Goal: Information Seeking & Learning: Learn about a topic

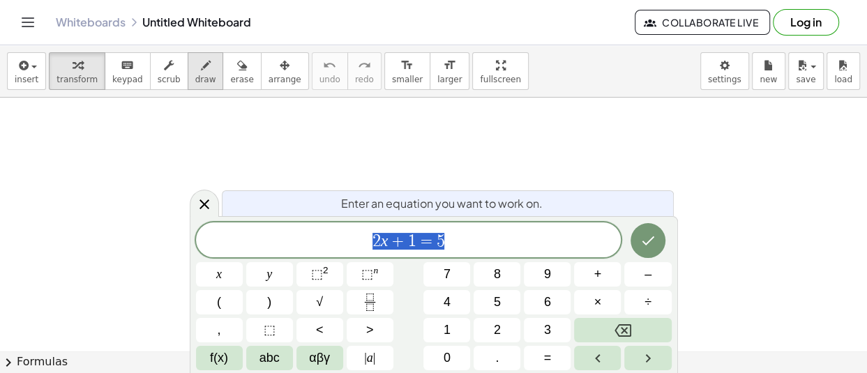
click at [195, 70] on div "button" at bounding box center [205, 65] width 21 height 17
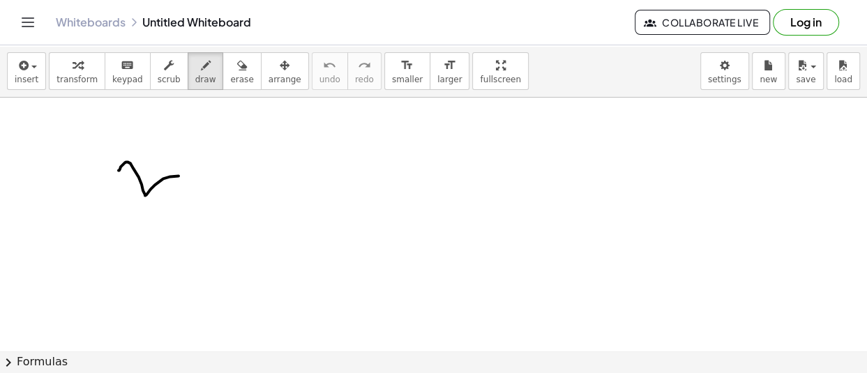
drag, startPoint x: 125, startPoint y: 163, endPoint x: 244, endPoint y: 197, distance: 124.1
drag, startPoint x: 325, startPoint y: 161, endPoint x: 325, endPoint y: 184, distance: 22.3
drag, startPoint x: 288, startPoint y: 211, endPoint x: 323, endPoint y: 207, distance: 35.2
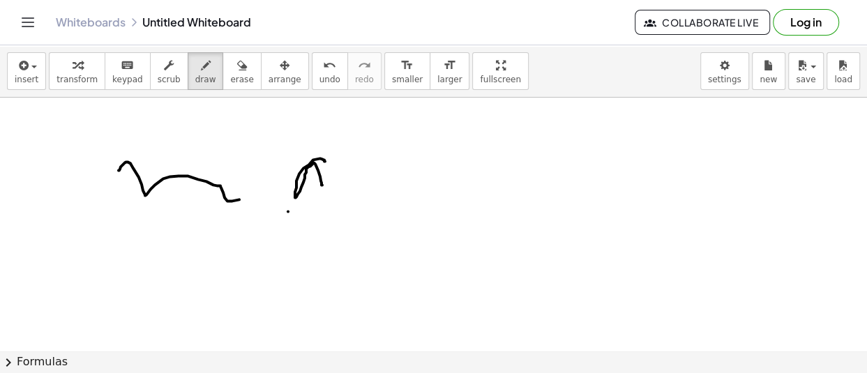
drag, startPoint x: 311, startPoint y: 237, endPoint x: 314, endPoint y: 249, distance: 12.4
drag, startPoint x: 364, startPoint y: 201, endPoint x: 392, endPoint y: 201, distance: 27.9
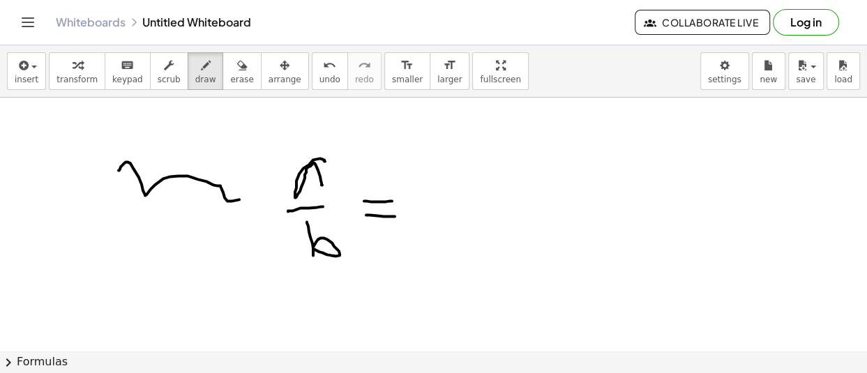
drag, startPoint x: 366, startPoint y: 215, endPoint x: 395, endPoint y: 216, distance: 28.6
drag, startPoint x: 437, startPoint y: 200, endPoint x: 470, endPoint y: 203, distance: 33.6
drag, startPoint x: 462, startPoint y: 194, endPoint x: 458, endPoint y: 219, distance: 25.4
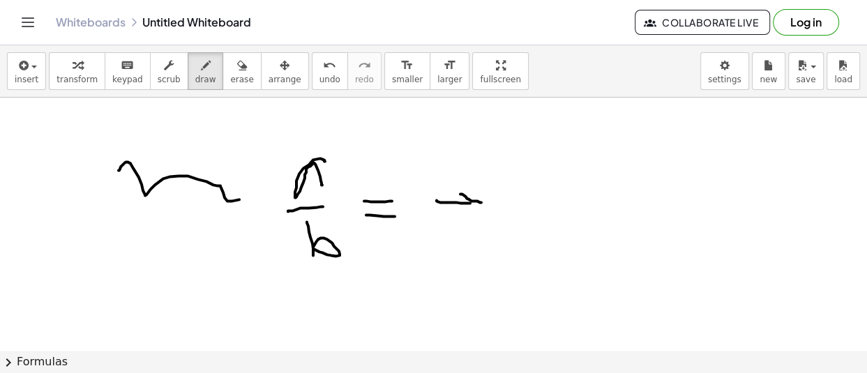
drag, startPoint x: 563, startPoint y: 145, endPoint x: 577, endPoint y: 176, distance: 33.7
drag, startPoint x: 550, startPoint y: 197, endPoint x: 565, endPoint y: 215, distance: 23.2
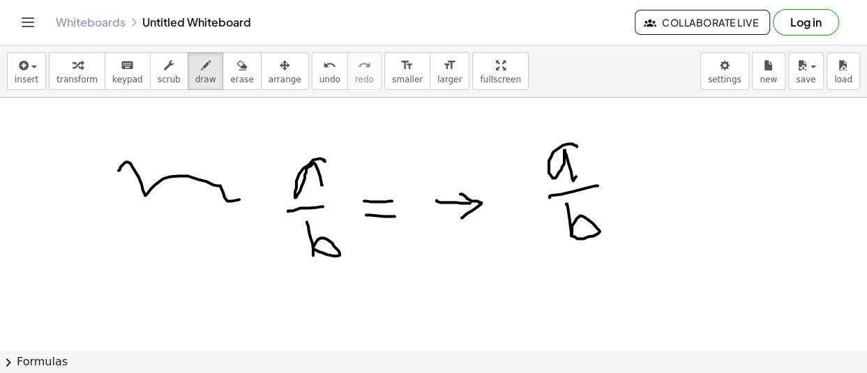
drag, startPoint x: 571, startPoint y: 227, endPoint x: 623, endPoint y: 204, distance: 57.5
drag, startPoint x: 616, startPoint y: 188, endPoint x: 656, endPoint y: 185, distance: 39.9
drag, startPoint x: 650, startPoint y: 175, endPoint x: 648, endPoint y: 196, distance: 21.0
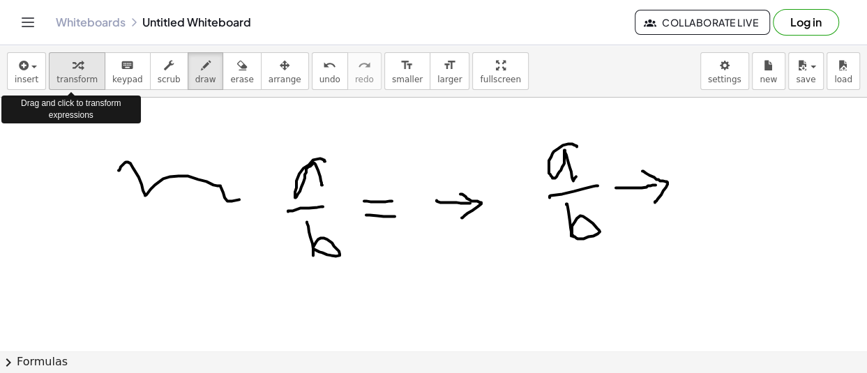
click at [66, 78] on span "transform" at bounding box center [77, 80] width 41 height 10
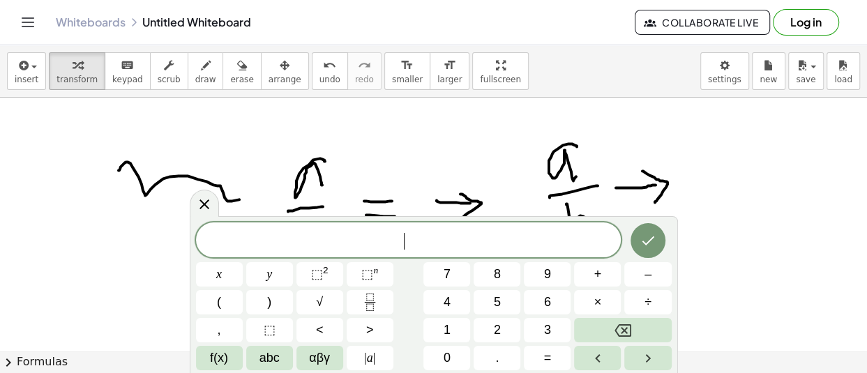
drag, startPoint x: 529, startPoint y: 120, endPoint x: 691, endPoint y: 212, distance: 186.2
drag, startPoint x: 679, startPoint y: 184, endPoint x: 651, endPoint y: 184, distance: 27.9
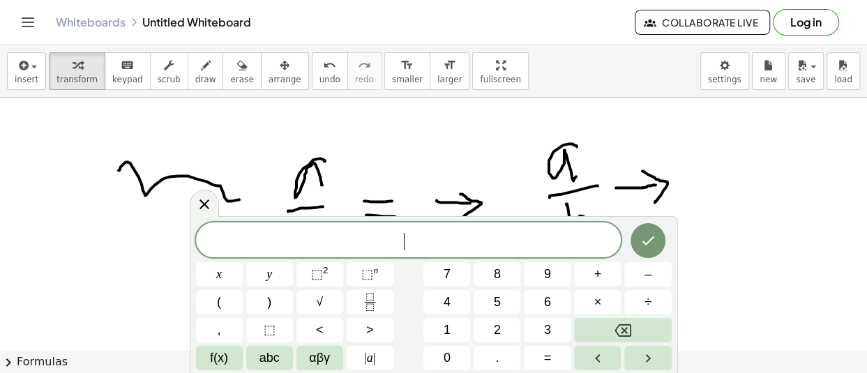
drag, startPoint x: 639, startPoint y: 183, endPoint x: 628, endPoint y: 184, distance: 11.3
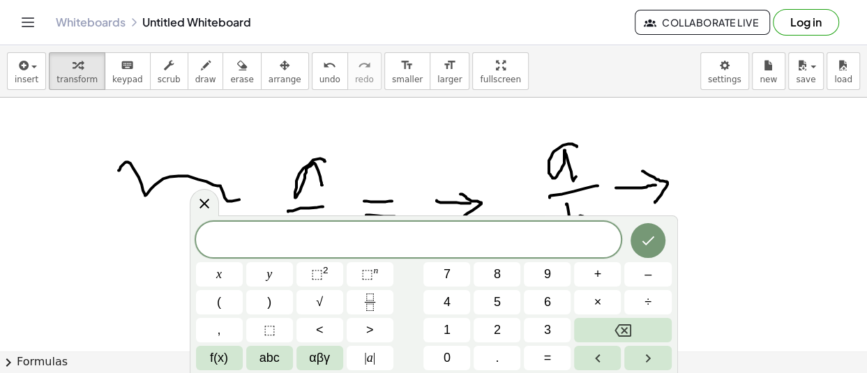
click at [99, 20] on link "Whiteboards" at bounding box center [91, 22] width 70 height 14
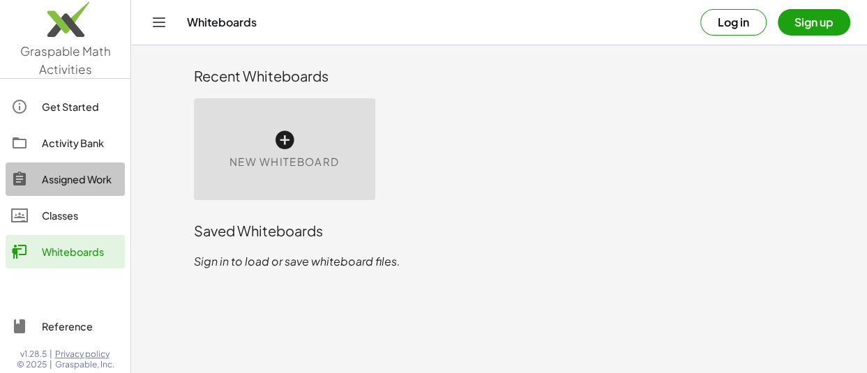
click at [95, 175] on div "Assigned Work" at bounding box center [80, 179] width 77 height 17
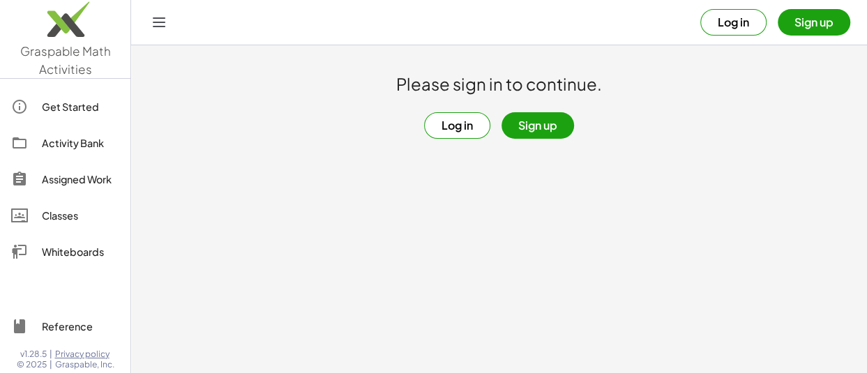
click at [88, 138] on div "Activity Bank" at bounding box center [80, 143] width 77 height 17
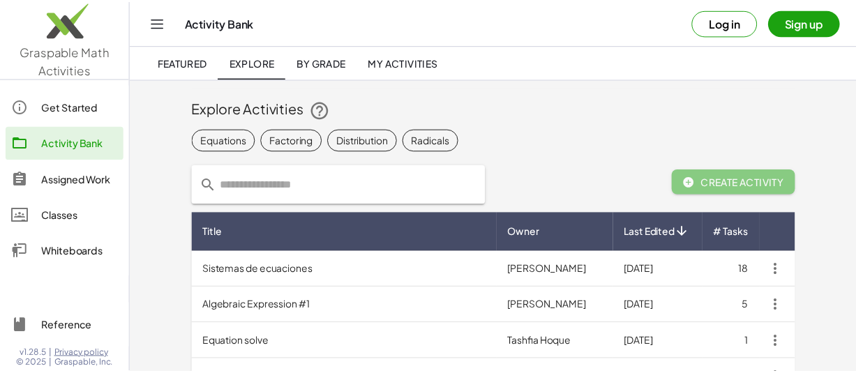
scroll to position [209, 0]
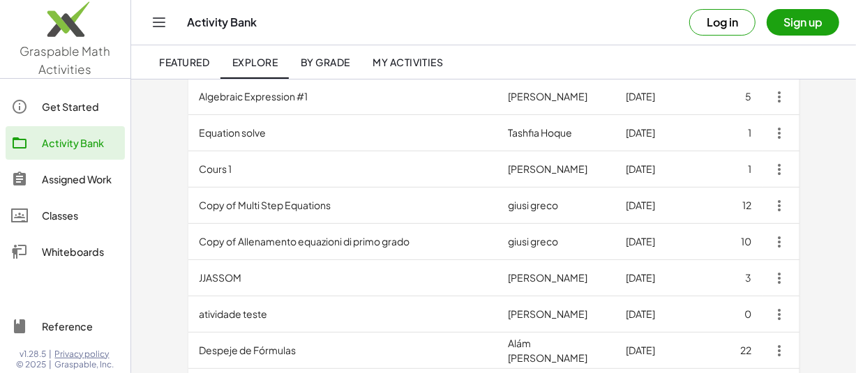
click at [268, 135] on td "Equation solve" at bounding box center [342, 133] width 309 height 36
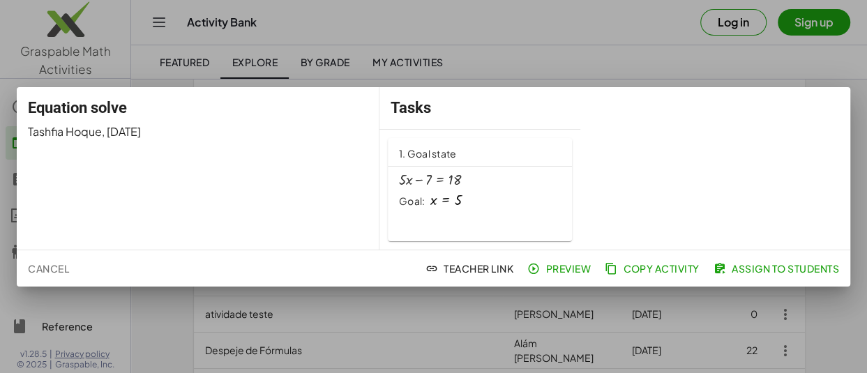
click at [573, 267] on span "Preview" at bounding box center [560, 268] width 61 height 13
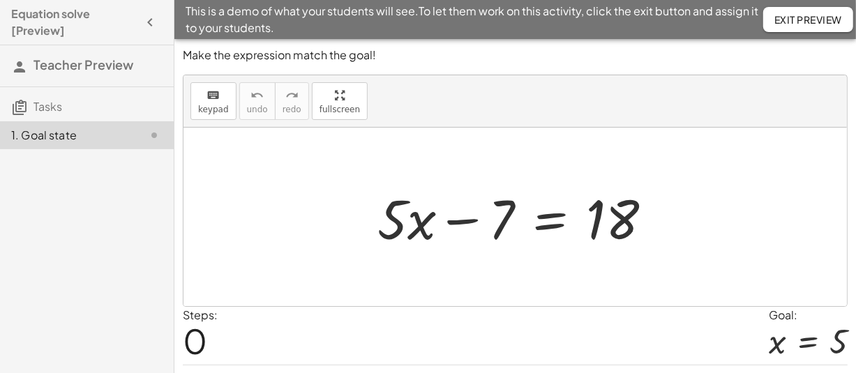
click at [504, 218] on div at bounding box center [521, 217] width 300 height 72
drag, startPoint x: 503, startPoint y: 222, endPoint x: 681, endPoint y: 215, distance: 178.1
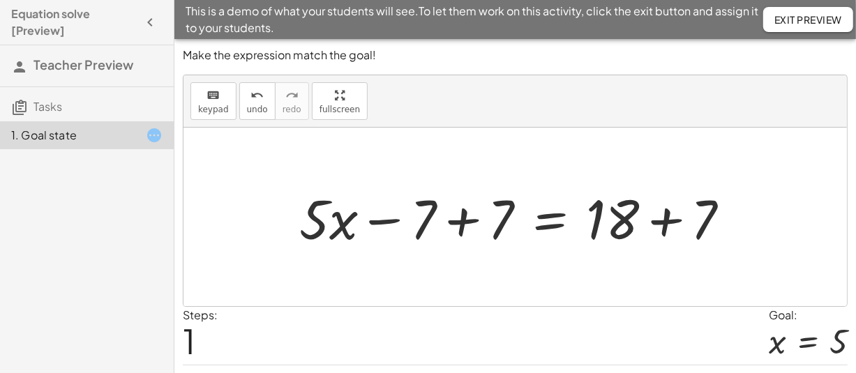
click at [462, 220] on div at bounding box center [520, 217] width 456 height 72
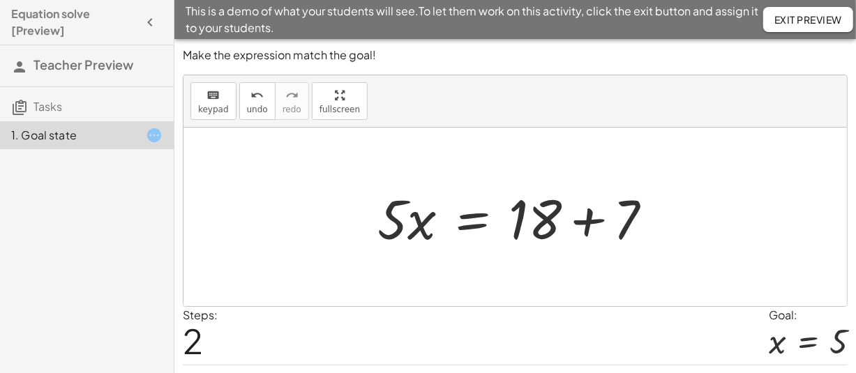
click at [592, 220] on div at bounding box center [521, 217] width 300 height 72
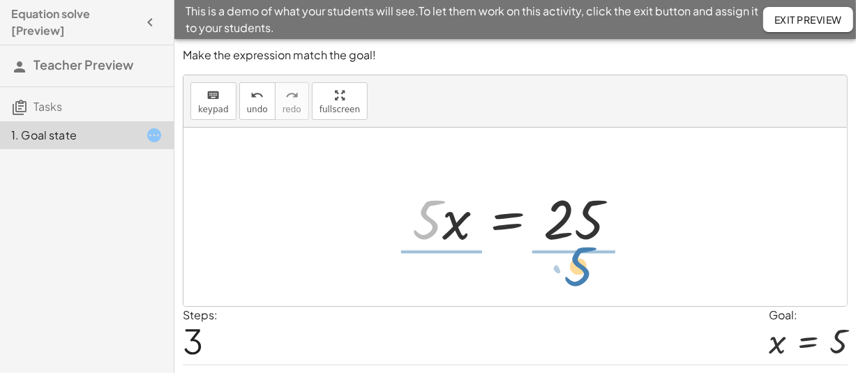
drag, startPoint x: 431, startPoint y: 222, endPoint x: 585, endPoint y: 269, distance: 160.7
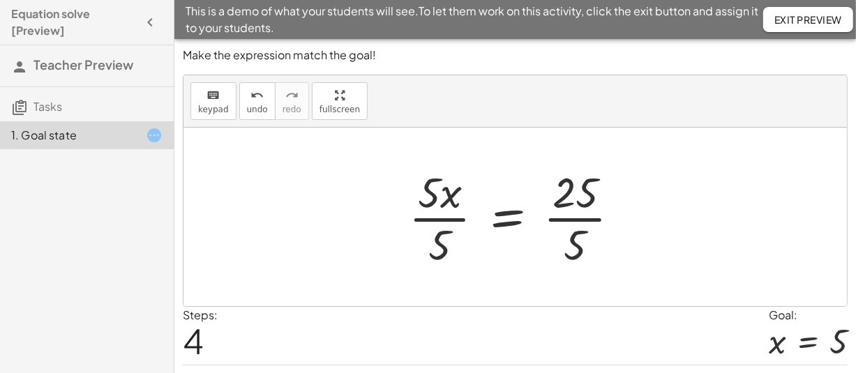
scroll to position [36, 0]
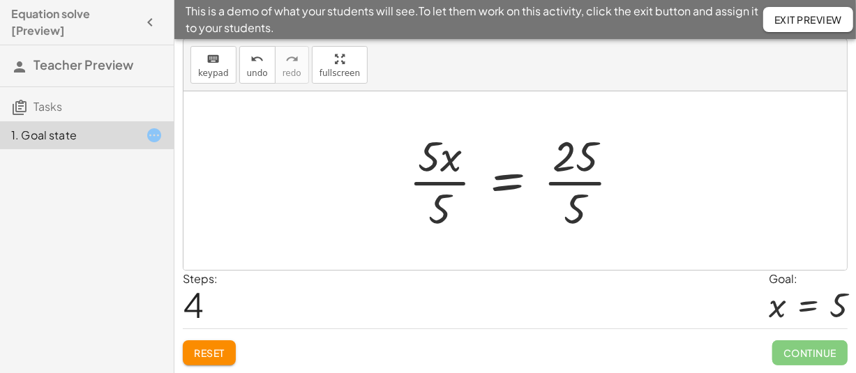
click at [433, 182] on div at bounding box center [520, 180] width 237 height 107
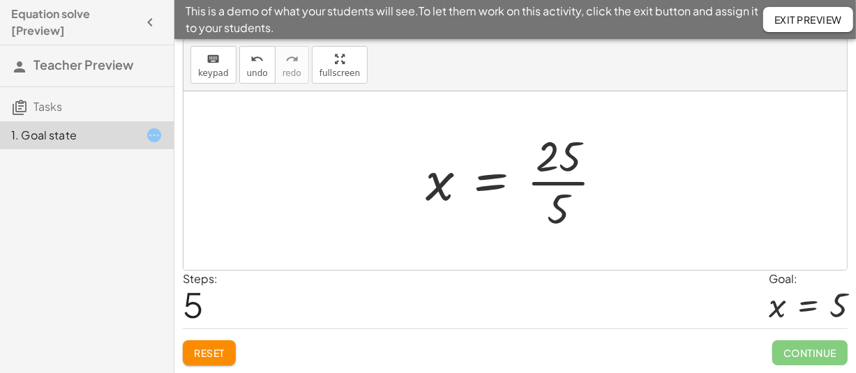
click at [555, 184] on div at bounding box center [520, 180] width 203 height 107
